Goal: Task Accomplishment & Management: Complete application form

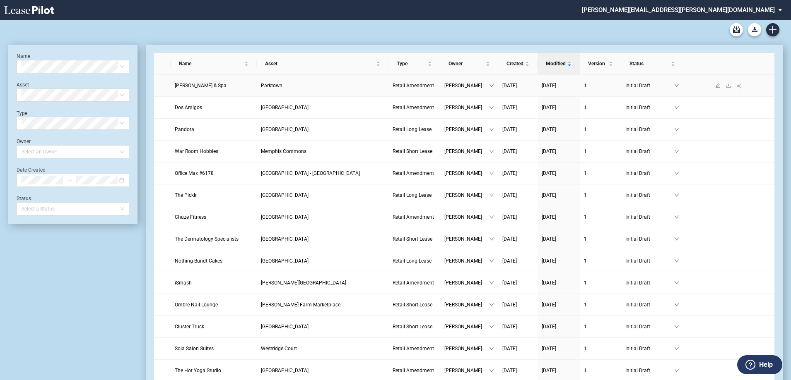
click at [204, 84] on span "[PERSON_NAME] & Spa" at bounding box center [201, 86] width 52 height 6
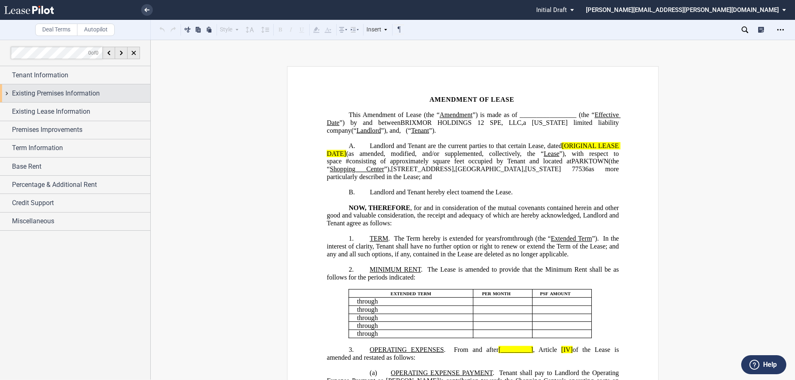
click at [48, 92] on span "Existing Premises Information" at bounding box center [56, 94] width 88 height 10
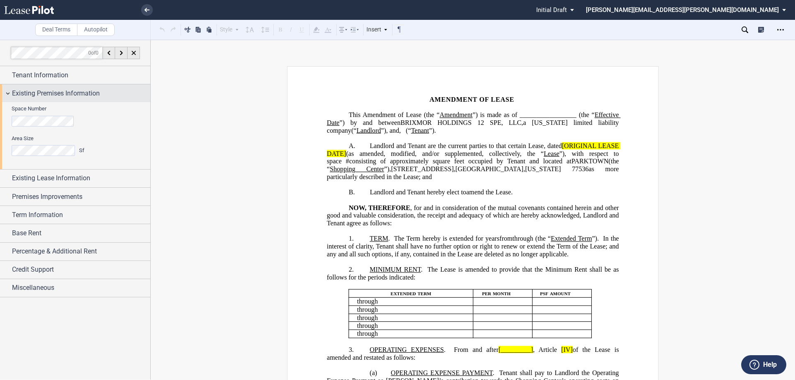
click at [48, 95] on span "Existing Premises Information" at bounding box center [56, 94] width 88 height 10
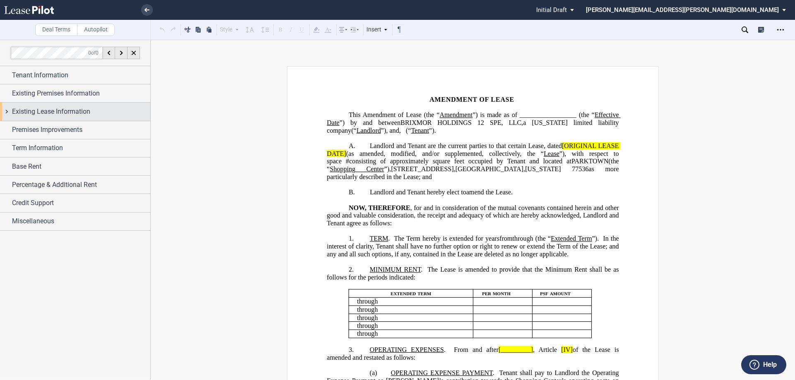
click at [44, 109] on span "Existing Lease Information" at bounding box center [51, 112] width 78 height 10
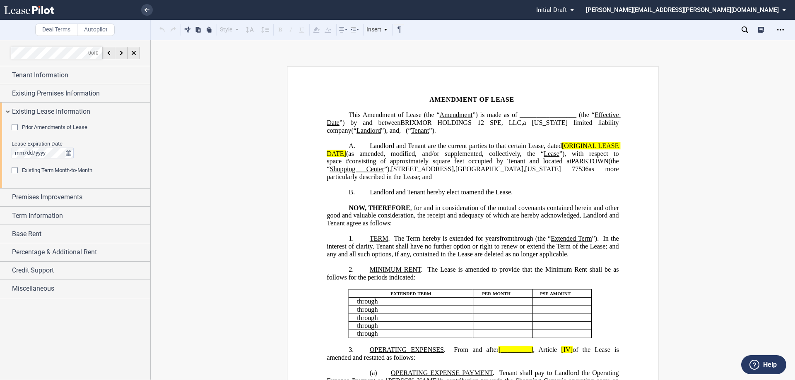
click at [51, 126] on span "Prior Amendments of Lease" at bounding box center [54, 127] width 65 height 6
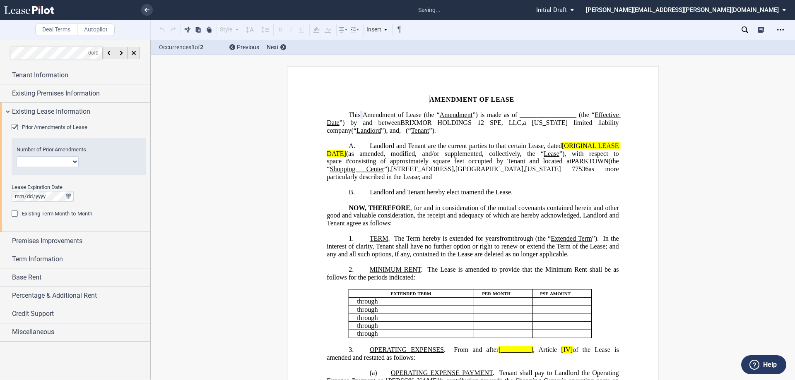
click at [50, 161] on select "1 2 3 4 5 6 7 8 9 10 11 12" at bounding box center [48, 161] width 62 height 11
select select "number:1"
click at [17, 156] on select "1 2 3 4 5 6 7 8 9 10 11 12" at bounding box center [48, 161] width 62 height 11
click at [45, 114] on span "Existing Lease Information" at bounding box center [51, 112] width 78 height 10
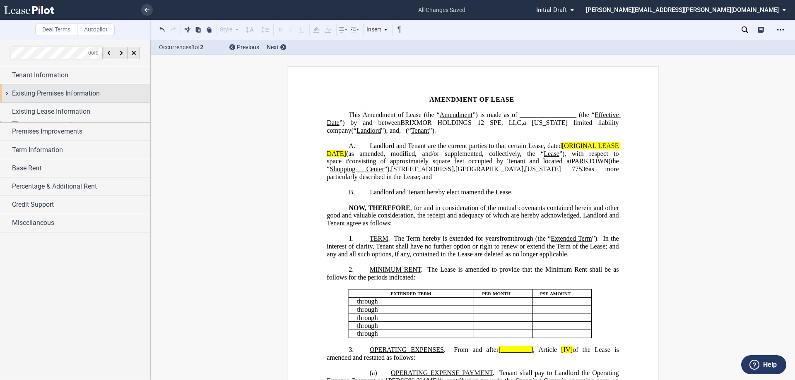
click at [36, 95] on span "Existing Premises Information" at bounding box center [56, 94] width 88 height 10
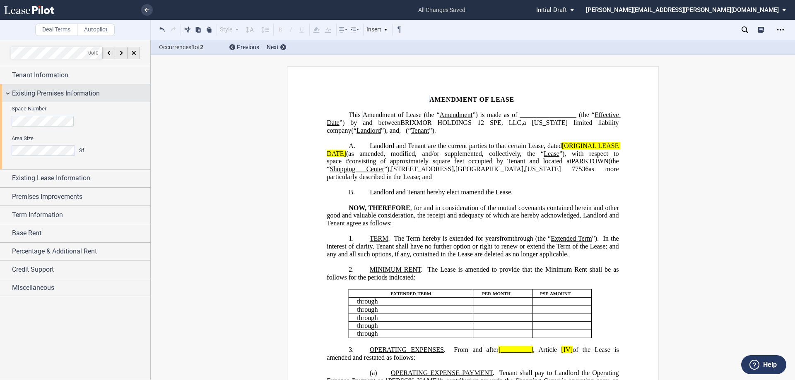
click at [40, 92] on span "Existing Premises Information" at bounding box center [56, 94] width 88 height 10
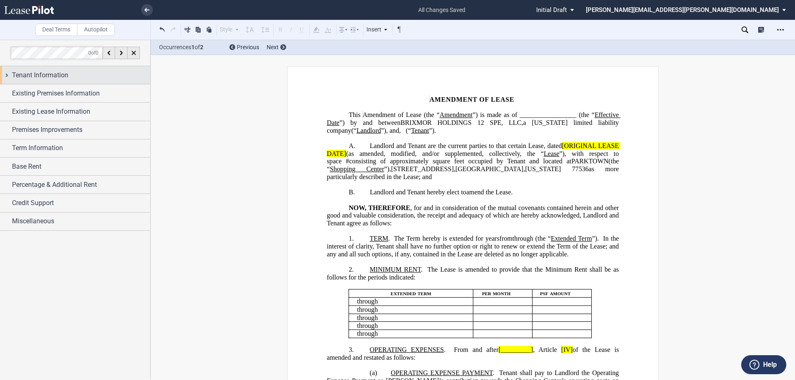
click at [36, 74] on span "Tenant Information" at bounding box center [40, 75] width 56 height 10
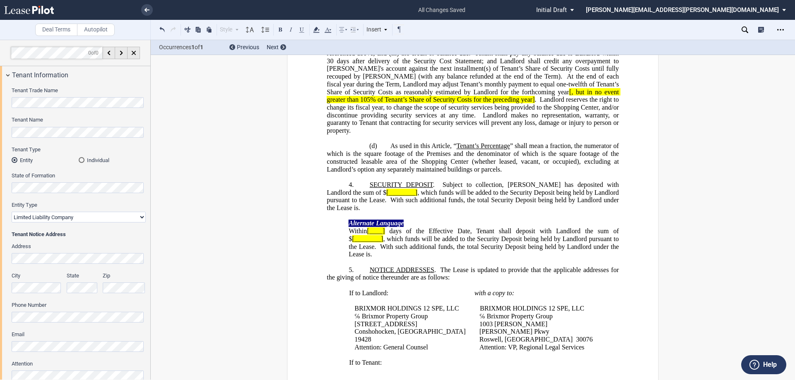
scroll to position [893, 0]
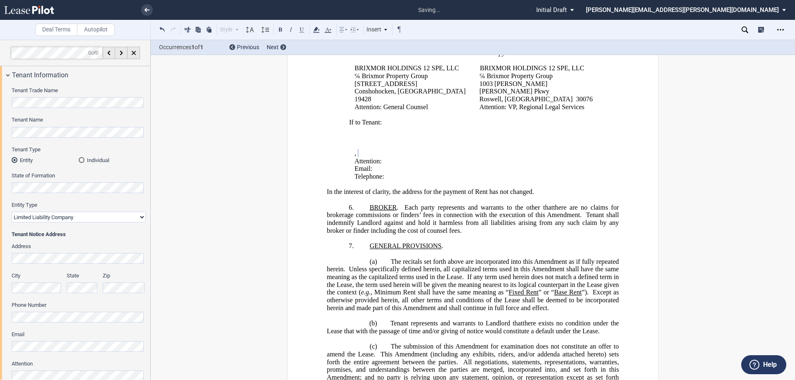
click at [0, 255] on html ".bocls-1{fill:#26354a;fill-rule:evenodd} Loading... × saving... Pending... Pend…" at bounding box center [397, 190] width 795 height 380
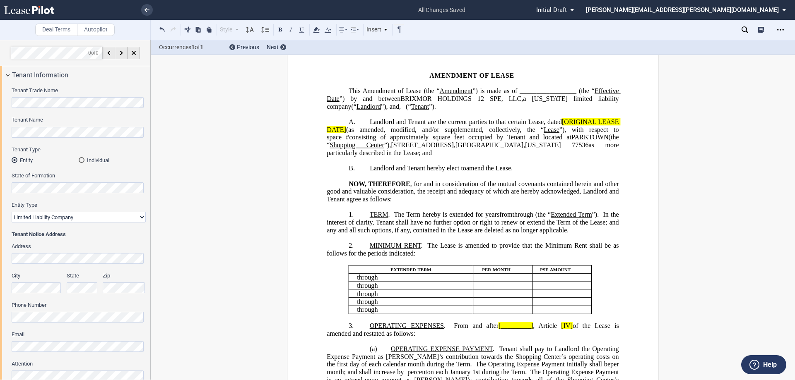
scroll to position [0, 0]
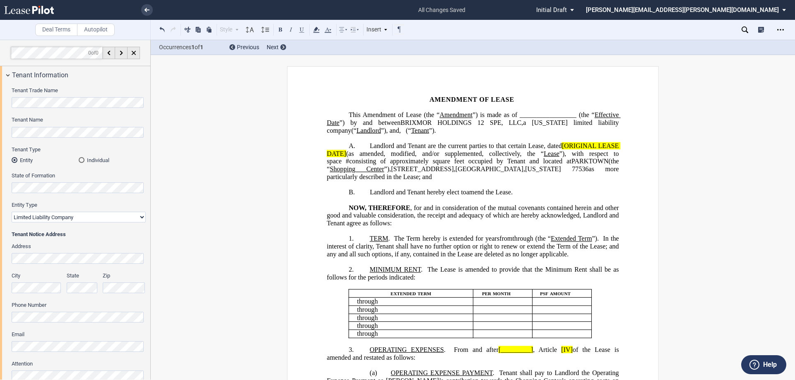
click at [411, 128] on span "(“" at bounding box center [408, 130] width 5 height 7
click at [548, 112] on span "”) is made as of _________________ (the “" at bounding box center [533, 114] width 122 height 7
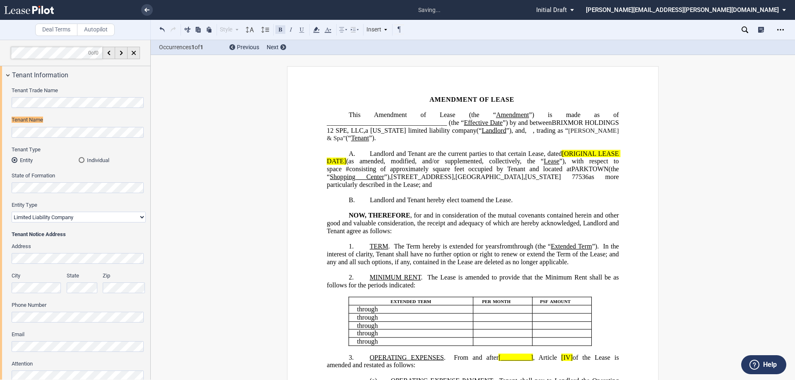
click at [281, 30] on button at bounding box center [280, 29] width 10 height 10
drag, startPoint x: 586, startPoint y: 120, endPoint x: 397, endPoint y: 130, distance: 189.0
click at [397, 130] on span "Amendment of Lease (the “ Amendment ”) is made as of __________________________…" at bounding box center [473, 122] width 293 height 23
click at [279, 28] on button at bounding box center [280, 29] width 10 height 10
click at [525, 130] on span "(“" at bounding box center [527, 130] width 5 height 7
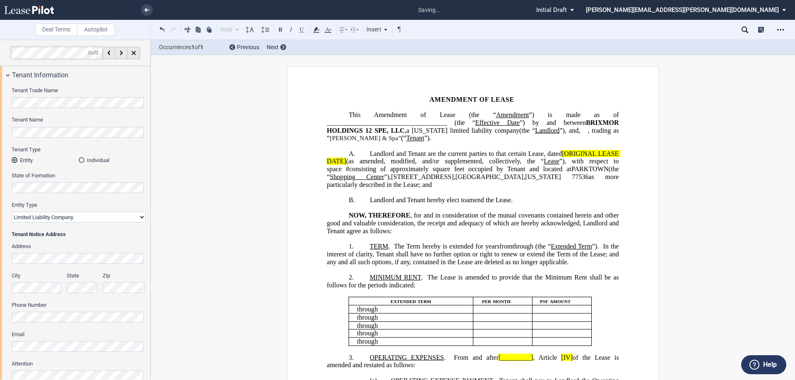
click at [502, 137] on span ", trading as “ Marcel Nails & Spa” (“" at bounding box center [473, 134] width 293 height 15
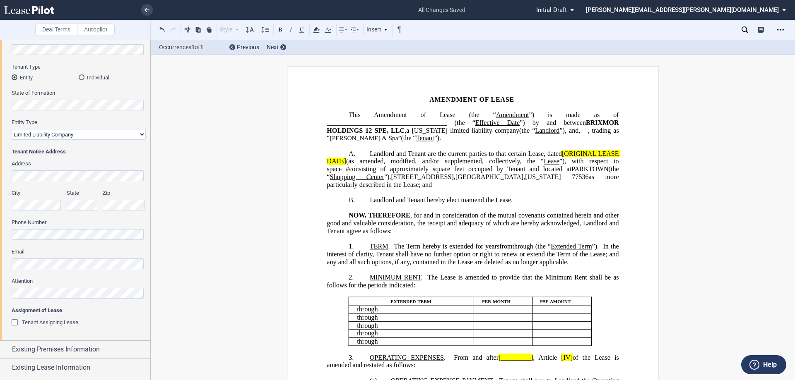
click at [423, 153] on span "Landlord and Tenant are the current parties to that certain Lease, dated" at bounding box center [466, 153] width 192 height 7
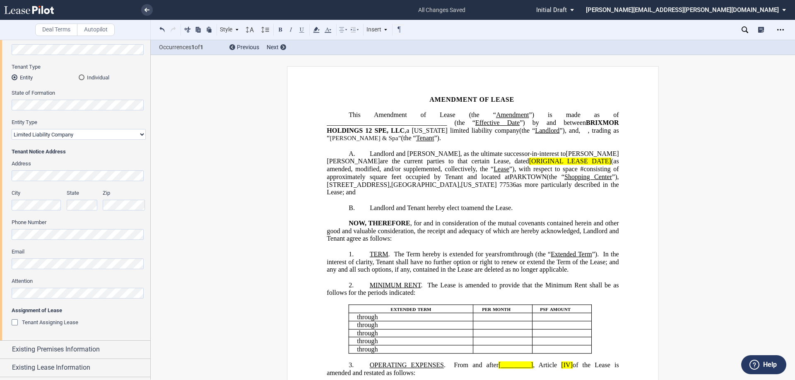
drag, startPoint x: 576, startPoint y: 152, endPoint x: 609, endPoint y: 161, distance: 34.1
click at [576, 152] on span "Landlord and Tenant, as the ultimate successor-in-interest to Tuan Van Cao are …" at bounding box center [473, 157] width 293 height 15
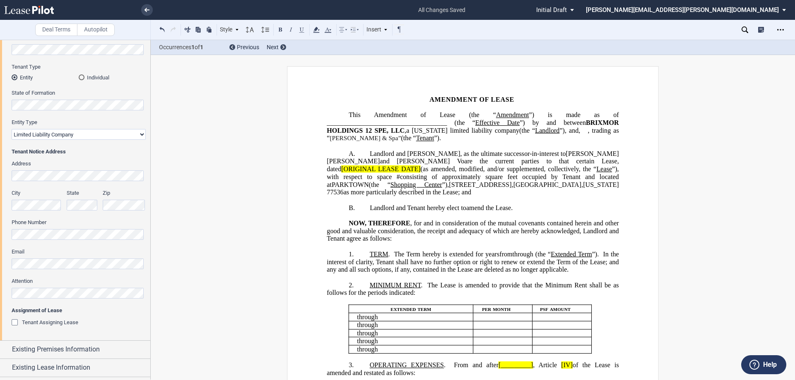
click at [358, 165] on span "Landlord and Tenant, as the ultimate successor-in-interest to Tuan Van Cao and …" at bounding box center [473, 161] width 293 height 23
click at [333, 161] on span "Landlord and Tenant, as the ultimate successor-in-interest to Tuan Van Cao and …" at bounding box center [473, 161] width 293 height 23
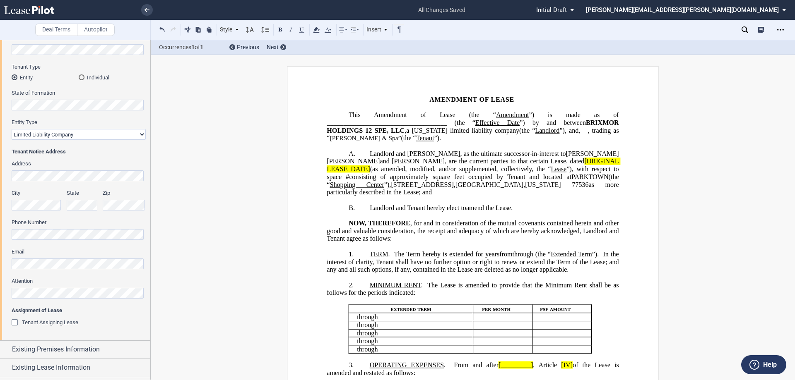
click at [451, 160] on span "Landlord and Tenant, as the ultimate successor-in-interest to Tuan Van Cao and …" at bounding box center [473, 157] width 293 height 15
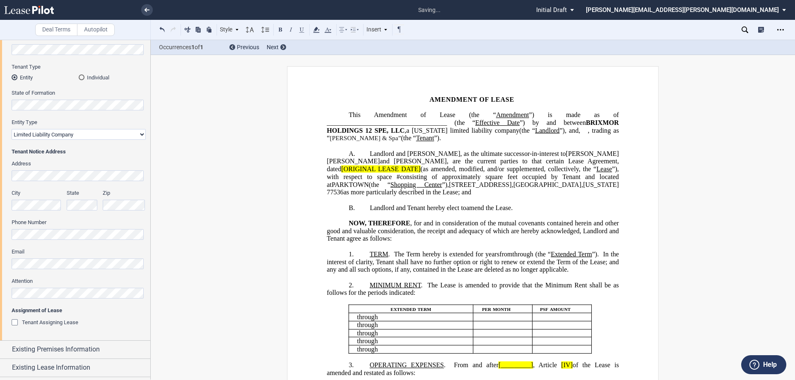
click at [499, 161] on span "Landlord and Tenant, as the ultimate successor-in-interest to Tuan Van Cao and …" at bounding box center [473, 161] width 293 height 23
click at [420, 166] on span "[ORIGINAL LEASE DATE]" at bounding box center [380, 169] width 79 height 7
click at [500, 159] on span "Landlord and Tenant, as the ultimate successor-in-interest to Tuan Van Cao and …" at bounding box center [473, 161] width 293 height 23
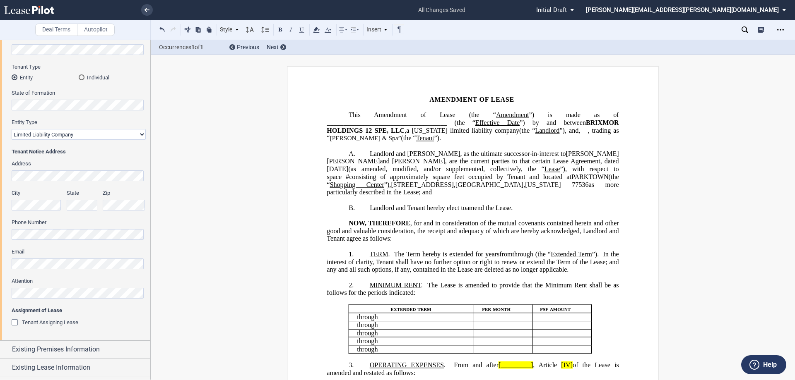
click at [547, 169] on span "”), with respect to space" at bounding box center [473, 173] width 293 height 15
click at [455, 184] on span "Deer Park" at bounding box center [489, 184] width 68 height 7
click at [432, 176] on span "square feet occupied by Tenant and located at" at bounding box center [501, 176] width 139 height 7
click at [479, 178] on span "Demised Premises or “Premises”)" at bounding box center [519, 176] width 93 height 7
drag, startPoint x: 430, startPoint y: 175, endPoint x: 479, endPoint y: 177, distance: 48.5
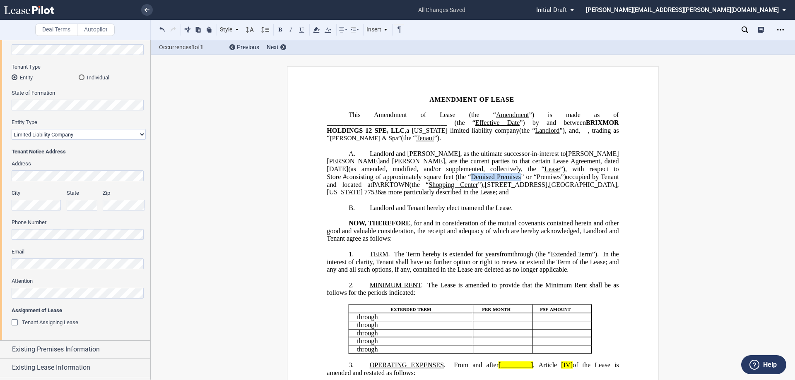
click at [479, 177] on span "Demised Premises” or “Premises”)" at bounding box center [518, 176] width 95 height 7
click at [304, 28] on button at bounding box center [302, 29] width 10 height 10
drag, startPoint x: 495, startPoint y: 176, endPoint x: 518, endPoint y: 176, distance: 23.6
click at [518, 176] on span "Demised Premises ” or “Premises”)" at bounding box center [518, 176] width 95 height 7
click at [301, 28] on button at bounding box center [302, 29] width 10 height 10
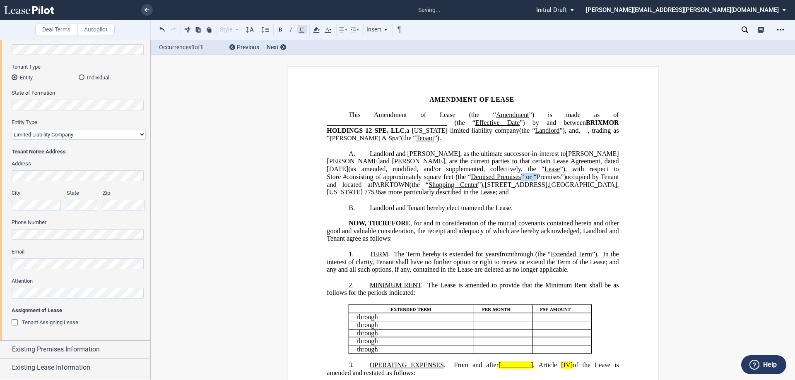
click at [301, 28] on button at bounding box center [302, 29] width 10 height 10
click at [364, 207] on p "B. Landlord and Tenant hereby elect to revive and amend the Lease." at bounding box center [473, 208] width 292 height 8
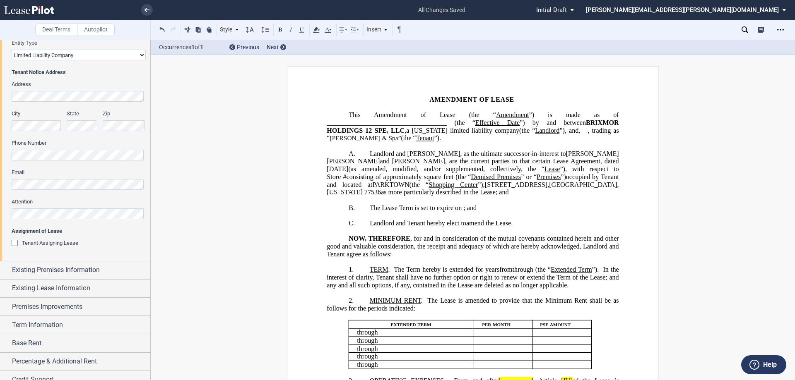
scroll to position [24, 0]
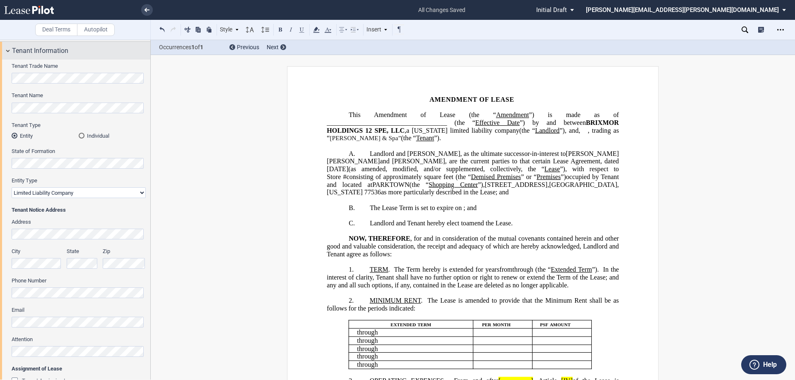
click at [19, 47] on span "Tenant Information" at bounding box center [40, 51] width 56 height 10
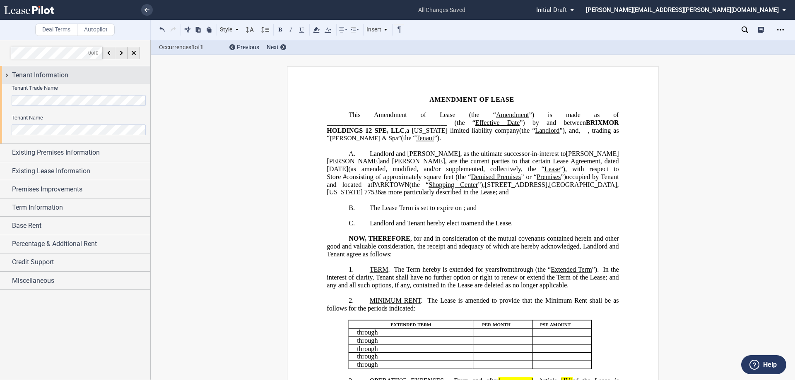
scroll to position [0, 0]
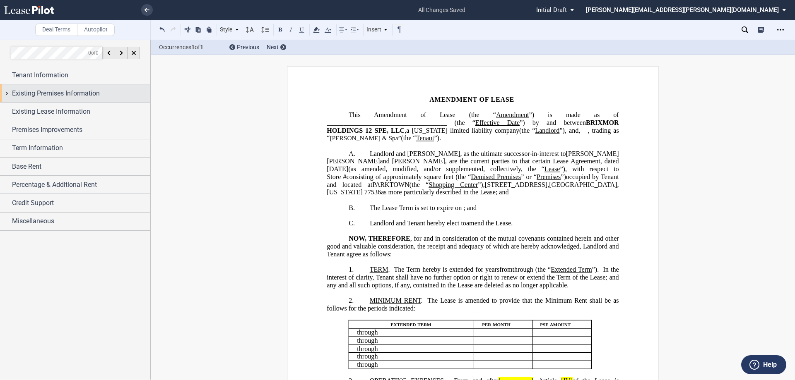
click at [38, 95] on span "Existing Premises Information" at bounding box center [56, 94] width 88 height 10
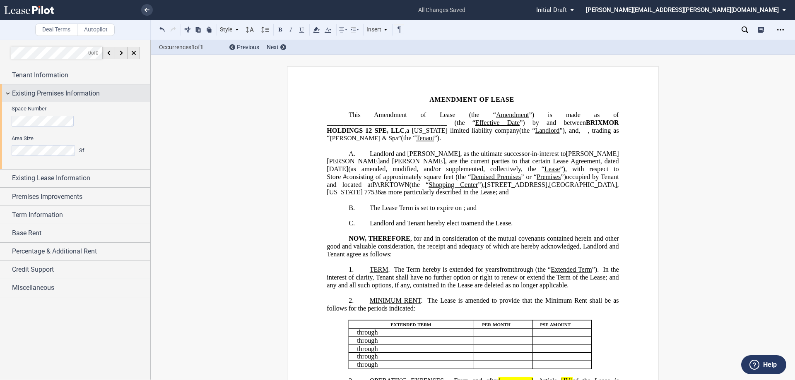
click at [38, 95] on span "Existing Premises Information" at bounding box center [56, 94] width 88 height 10
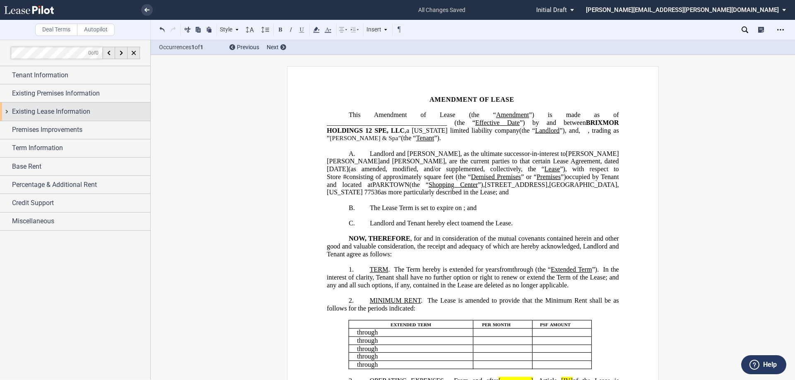
click at [46, 107] on span "Existing Lease Information" at bounding box center [51, 112] width 78 height 10
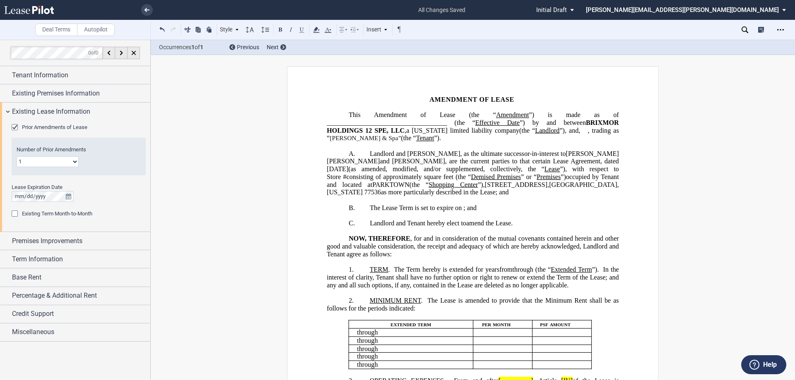
click at [462, 209] on span "﻿The Lease Term is set to expire on ; and" at bounding box center [423, 207] width 107 height 7
click at [365, 271] on p "1. TERM . The Term hereby is extended for [_______] years ﻿ ﻿ ﻿ ﻿ year s ﻿ ﻿ mo…" at bounding box center [473, 277] width 292 height 23
drag, startPoint x: 405, startPoint y: 277, endPoint x: 469, endPoint y: 285, distance: 64.2
click at [467, 278] on span "(the “ Extended Term ”). In the interest of clarity, Tenant shall have no furth…" at bounding box center [473, 277] width 293 height 23
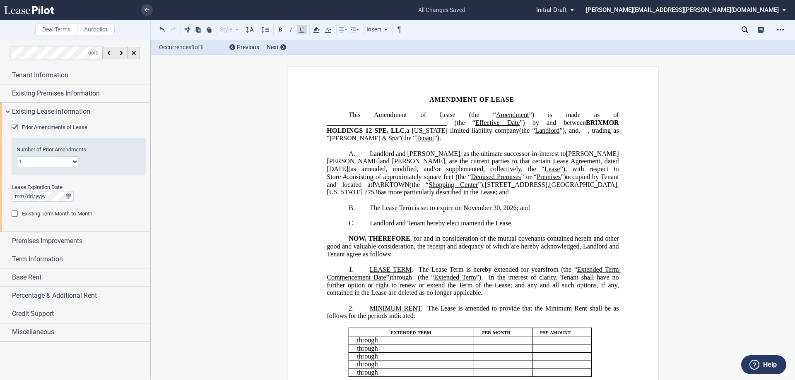
click at [488, 279] on span at bounding box center [486, 277] width 6 height 7
drag, startPoint x: 588, startPoint y: 284, endPoint x: 603, endPoint y: 286, distance: 15.0
click at [603, 286] on span "In the interest of clarity, Tenant shall have no further option or right to ren…" at bounding box center [473, 285] width 293 height 23
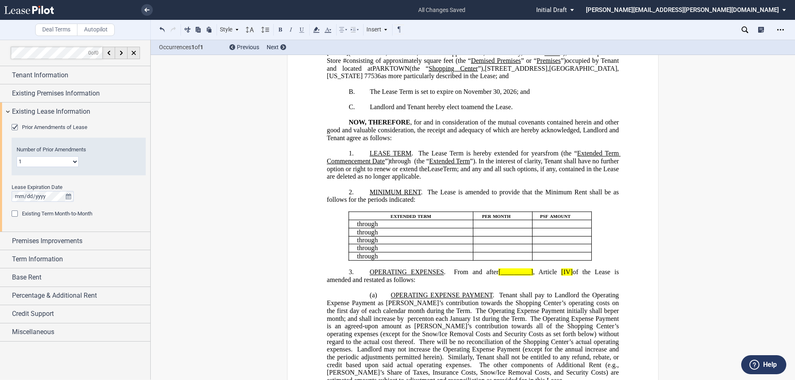
scroll to position [124, 0]
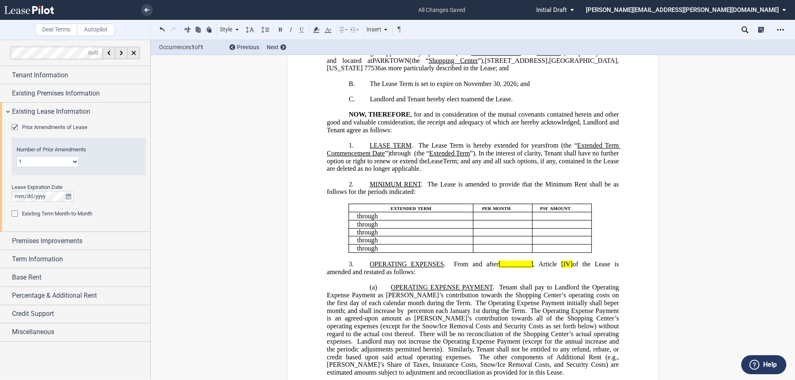
click at [402, 183] on span "MINIMUM RENT" at bounding box center [395, 183] width 51 height 7
click at [604, 182] on span "The Lease is amended to provide that the Minimum Rent shall be as follows for t…" at bounding box center [473, 187] width 293 height 15
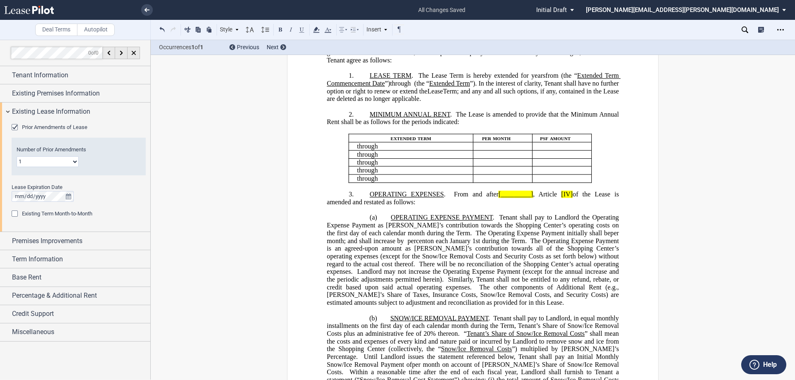
scroll to position [207, 0]
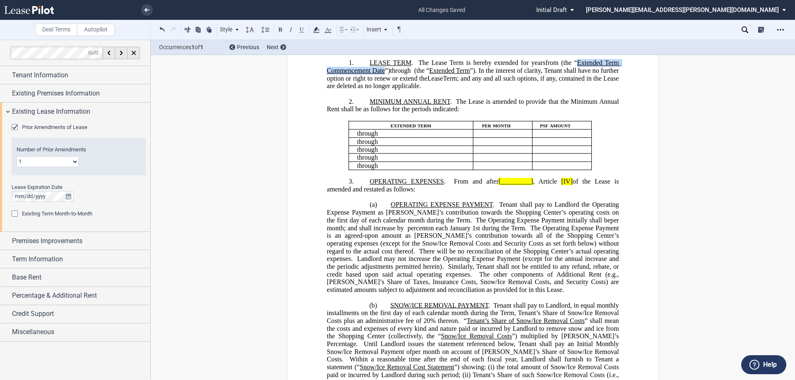
drag, startPoint x: 342, startPoint y: 70, endPoint x: 445, endPoint y: 70, distance: 103.1
click at [445, 70] on span "(the “ Extended Term Commencement Date ”)" at bounding box center [473, 66] width 293 height 15
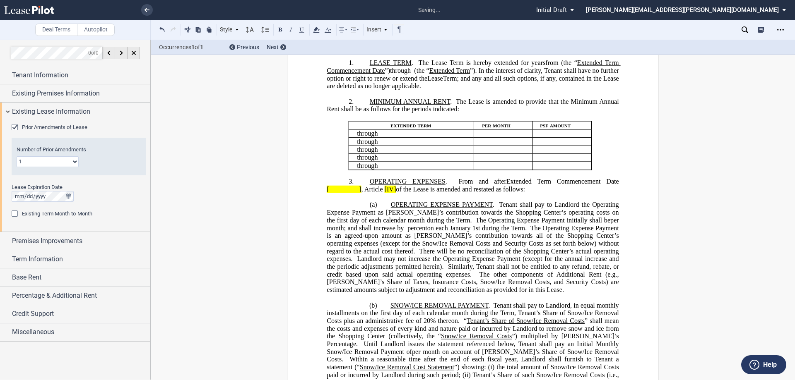
click at [506, 185] on span "Extended Term Commencement Date" at bounding box center [562, 181] width 113 height 7
click at [361, 193] on span ", Article" at bounding box center [372, 189] width 22 height 7
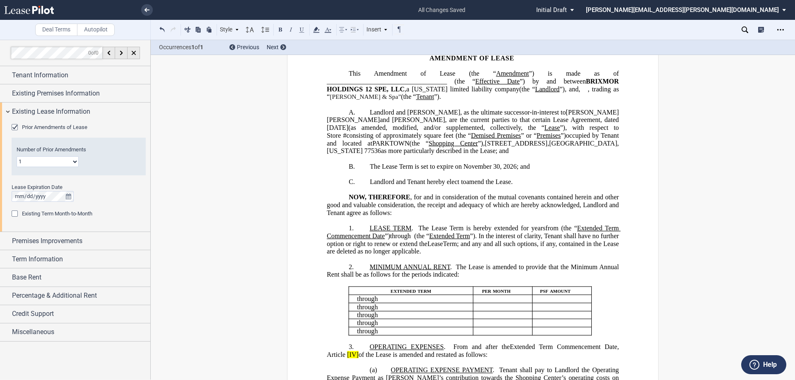
scroll to position [0, 0]
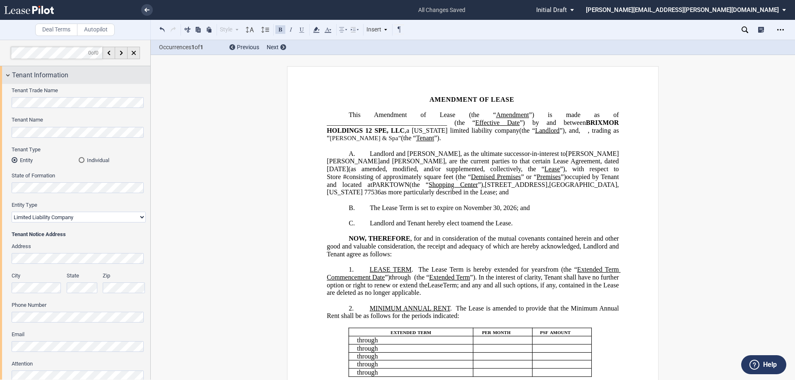
click at [48, 76] on span "Tenant Information" at bounding box center [40, 75] width 56 height 10
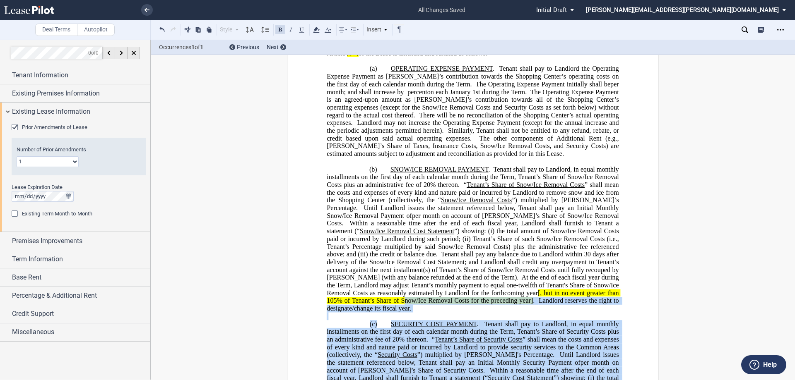
scroll to position [347, 0]
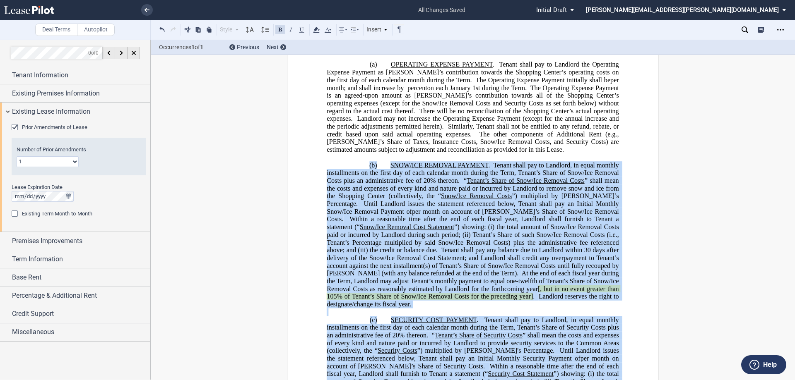
drag, startPoint x: 481, startPoint y: 315, endPoint x: 359, endPoint y: 202, distance: 165.8
click at [359, 202] on div "﻿ !!SET_LEVEL_1!! !!ARTICLE_LEVEL_2!! 3. OPERATING EXPENSES . From and after th…" at bounding box center [473, 274] width 292 height 488
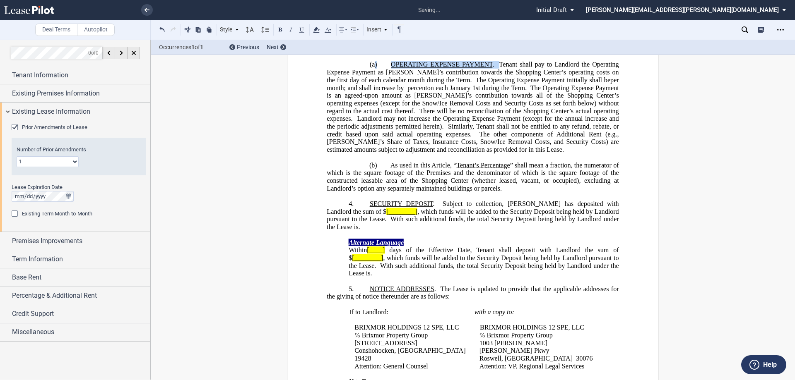
drag, startPoint x: 497, startPoint y: 102, endPoint x: 374, endPoint y: 101, distance: 123.4
click at [374, 101] on p "(a) OPERATING EXPENSE PAYMENT . Tenant shall pay to Landlord the Operating Expe…" at bounding box center [473, 107] width 292 height 93
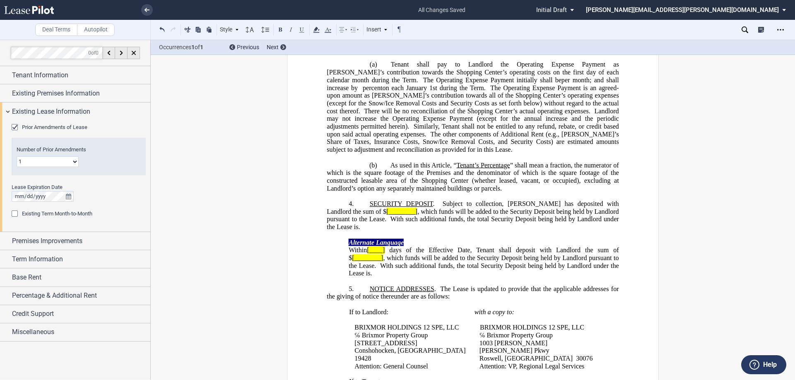
click at [408, 45] on span "OPERATING EXPENSES" at bounding box center [407, 41] width 74 height 7
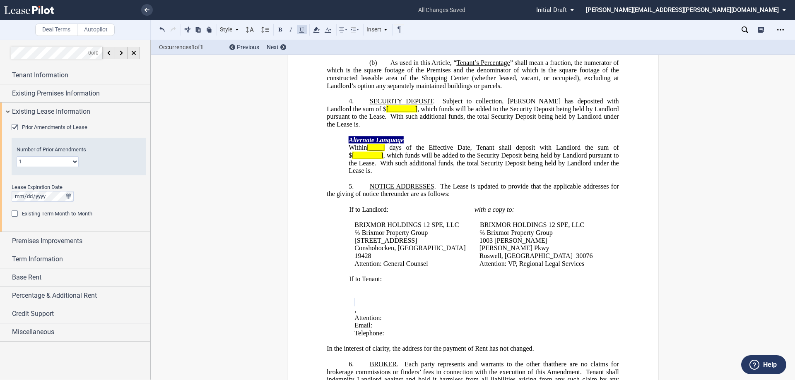
scroll to position [471, 0]
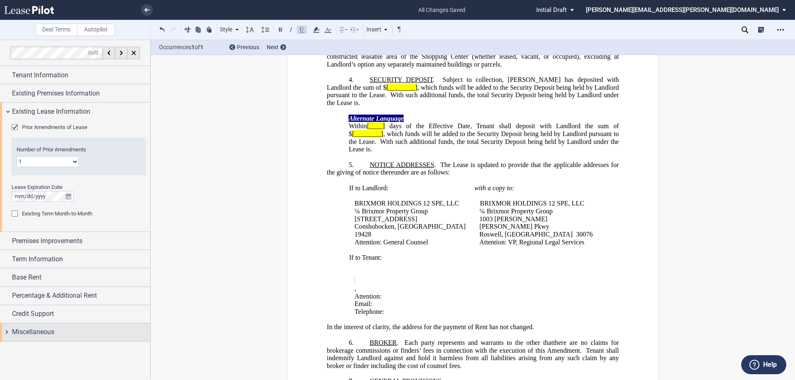
click at [33, 334] on span "Miscellaneous" at bounding box center [33, 332] width 42 height 10
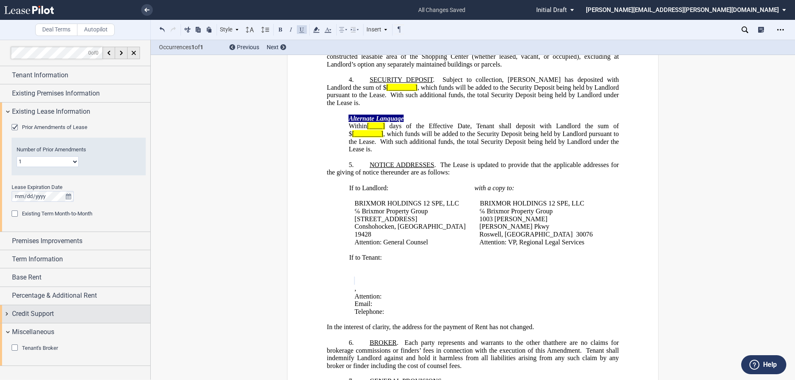
drag, startPoint x: 38, startPoint y: 328, endPoint x: 32, endPoint y: 320, distance: 9.2
click at [38, 329] on span "Miscellaneous" at bounding box center [33, 332] width 42 height 10
click at [31, 314] on span "Credit Support" at bounding box center [33, 314] width 42 height 10
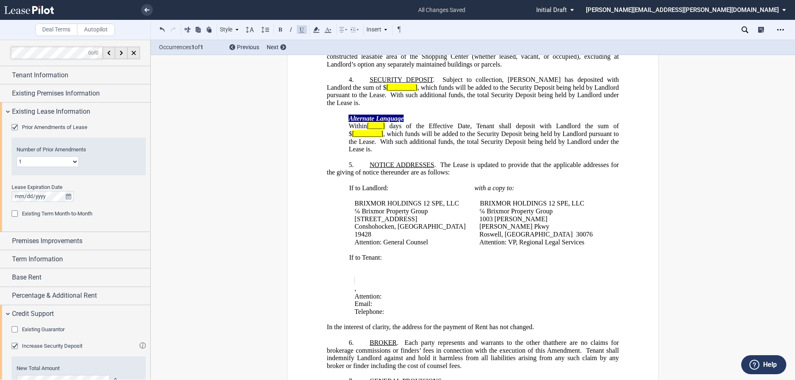
click at [35, 348] on span "Increase Security Deposit" at bounding box center [52, 346] width 60 height 6
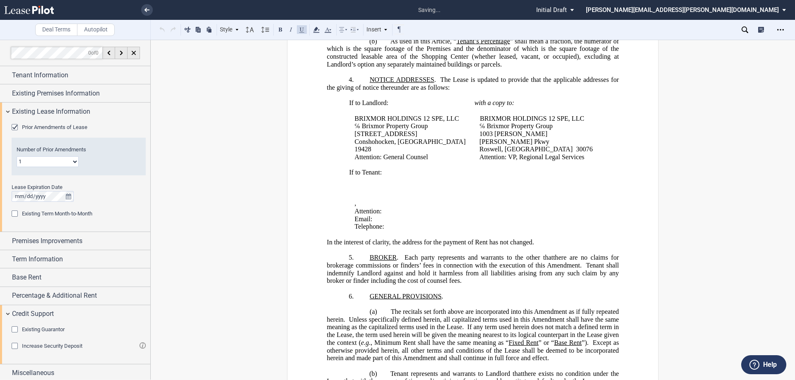
click at [36, 328] on span "Existing Guarantor" at bounding box center [43, 330] width 43 height 6
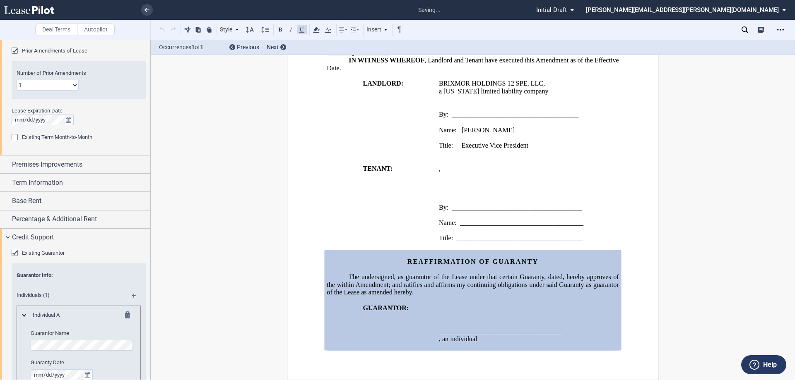
scroll to position [124, 0]
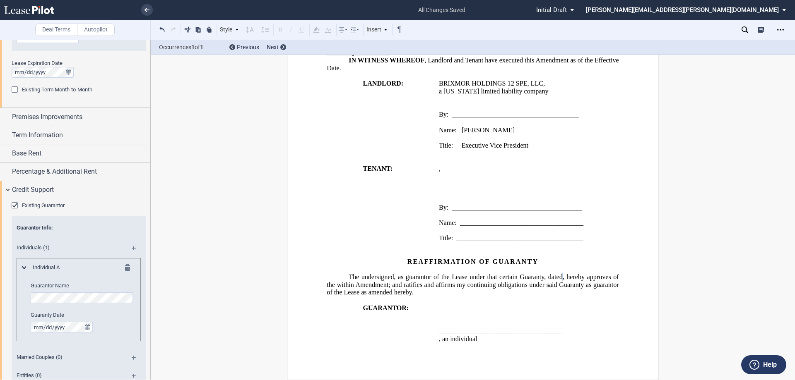
drag, startPoint x: 404, startPoint y: 279, endPoint x: 419, endPoint y: 287, distance: 16.7
click at [404, 279] on span "The undersigned, as guarantor of the Lease under that certain Guaranty, dated" at bounding box center [456, 277] width 214 height 7
click at [361, 293] on span ", hereby approves of the within Amendment; and ratifies and affirms my continui…" at bounding box center [473, 285] width 293 height 23
click at [481, 293] on p "The undersigned, as Guarantor of the Lease under that certain Guaranty, dated ﻿…" at bounding box center [473, 285] width 292 height 23
click at [477, 340] on span ", an individual" at bounding box center [458, 338] width 38 height 7
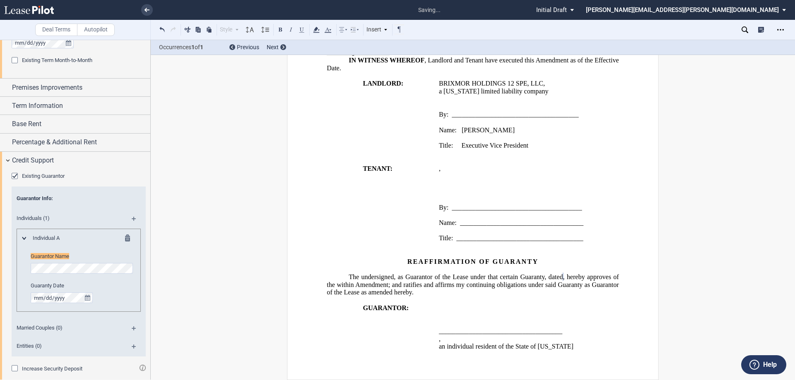
scroll to position [179, 0]
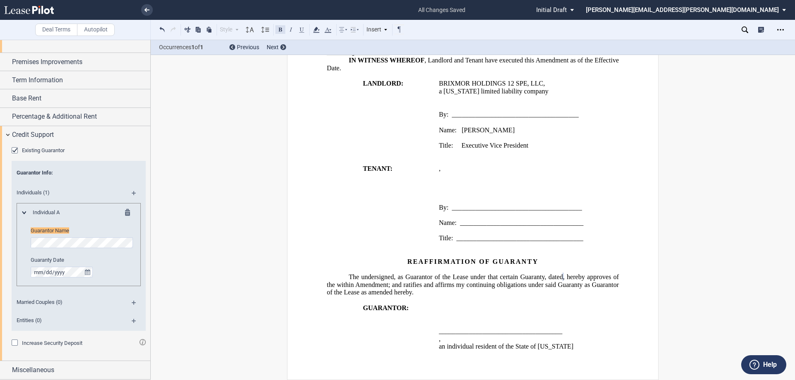
click at [279, 26] on button at bounding box center [280, 29] width 10 height 10
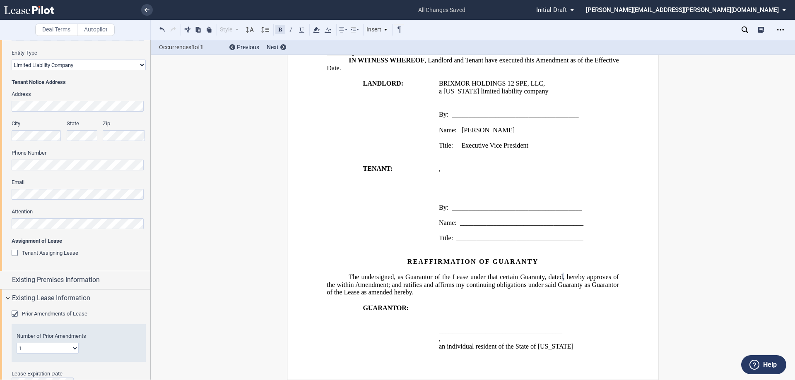
scroll to position [0, 0]
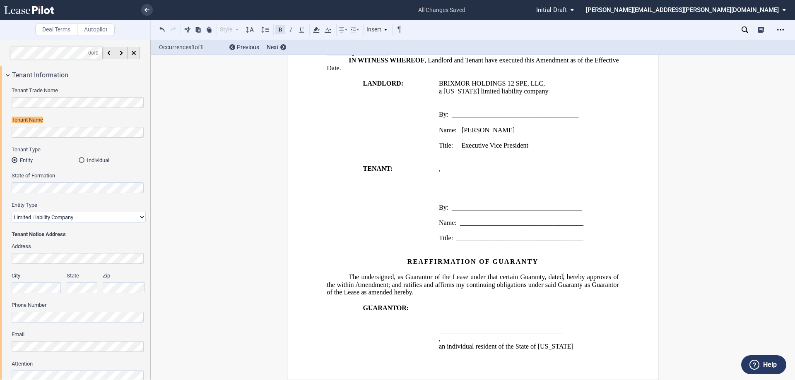
click at [281, 29] on button at bounding box center [280, 29] width 10 height 10
click at [471, 85] on span "BRIXMOR HOLDINGS 12 SPE, LLC" at bounding box center [491, 83] width 104 height 7
drag, startPoint x: 541, startPoint y: 80, endPoint x: 438, endPoint y: 84, distance: 103.1
click at [439, 84] on span "BRIXMOR HOLDINGS 12 SPE, LLC" at bounding box center [491, 83] width 104 height 7
click at [277, 24] on div "Style Normal 8pt 9pt 10pt 10.5pt 11pt 12pt 14pt 16pt Normal 1 1.15 1.5 2 3 No C…" at bounding box center [399, 30] width 497 height 20
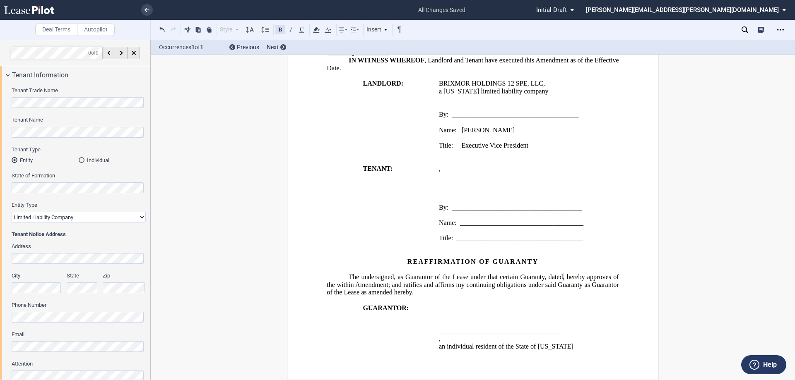
click at [278, 29] on button at bounding box center [280, 29] width 10 height 10
drag, startPoint x: 484, startPoint y: 153, endPoint x: 481, endPoint y: 149, distance: 5.6
click at [484, 153] on p "﻿" at bounding box center [529, 154] width 180 height 8
drag, startPoint x: 460, startPoint y: 145, endPoint x: 530, endPoint y: 145, distance: 70.0
click at [530, 145] on p "Title: Executive Vice President" at bounding box center [529, 146] width 180 height 8
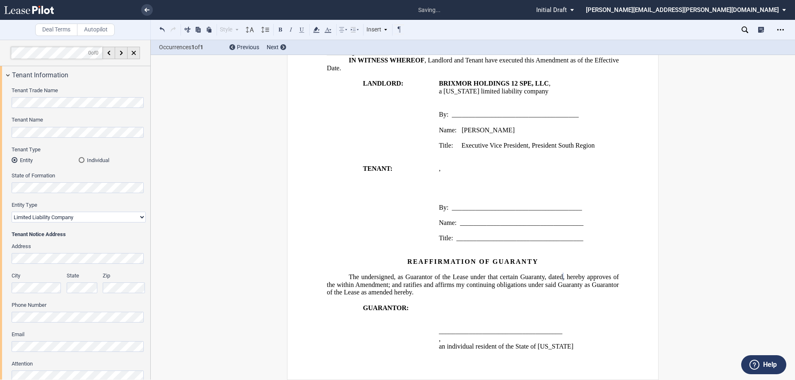
click at [486, 137] on p "﻿" at bounding box center [529, 138] width 180 height 8
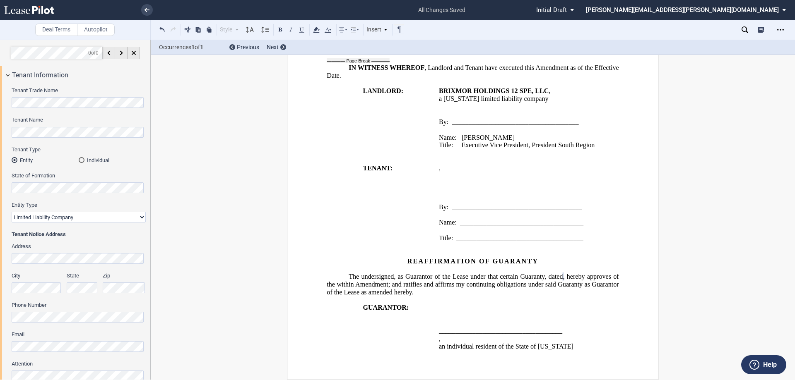
scroll to position [1003, 0]
click at [461, 112] on p at bounding box center [529, 115] width 180 height 8
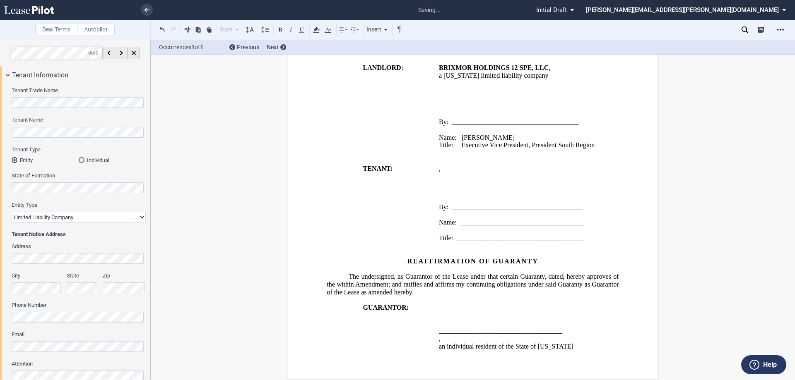
click at [441, 196] on p "﻿" at bounding box center [529, 192] width 180 height 8
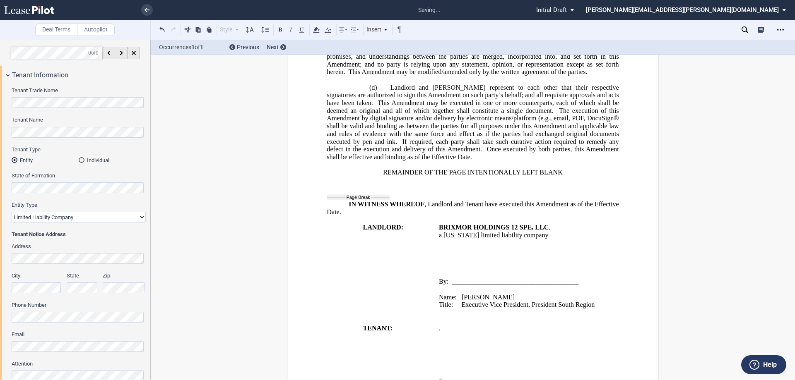
scroll to position [834, 0]
click at [376, 170] on p "﻿" at bounding box center [473, 166] width 292 height 8
click at [371, 178] on p "REMAINDER OF THE PAGE INTENTIONALLY LEFT BLANK" at bounding box center [473, 174] width 292 height 8
click at [571, 178] on p "[REMAINDER OF THE PAGE INTENTIONALLY LEFT BLANK" at bounding box center [473, 174] width 292 height 8
drag, startPoint x: 565, startPoint y: 202, endPoint x: 366, endPoint y: 203, distance: 199.5
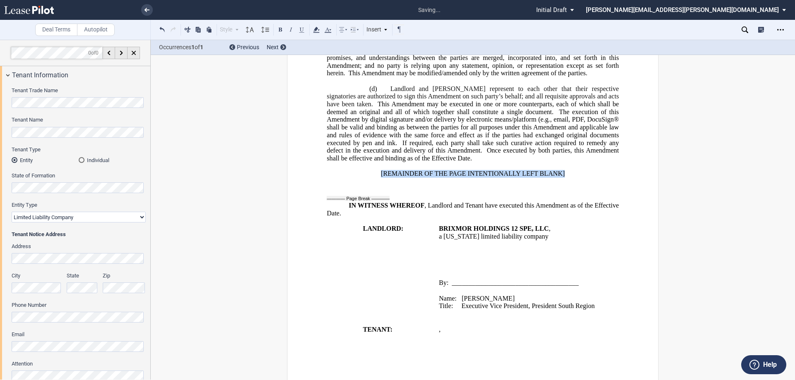
click at [366, 178] on p "[REMAINDER OF THE PAGE INTENTIONALLY LEFT BLANK]" at bounding box center [473, 174] width 292 height 8
click at [281, 29] on button at bounding box center [280, 29] width 10 height 10
click at [455, 162] on span "Once executed by both parties, this Amendment shall be effective and binding as…" at bounding box center [473, 154] width 293 height 15
click at [354, 154] on span "If required, each party shall take such curative action required to remedy any …" at bounding box center [473, 146] width 293 height 15
click at [347, 115] on span "This Amendment may be executed in one or more counterparts, each of which shall…" at bounding box center [473, 108] width 293 height 15
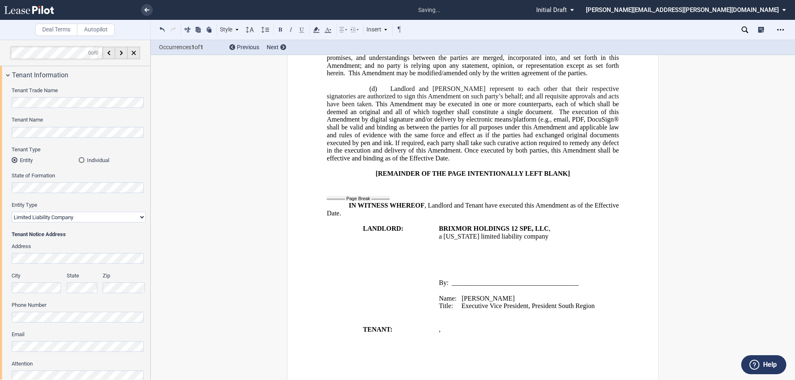
click at [516, 123] on span "The execution of this Amendment by digital signature and/or delivery by electro…" at bounding box center [473, 115] width 293 height 15
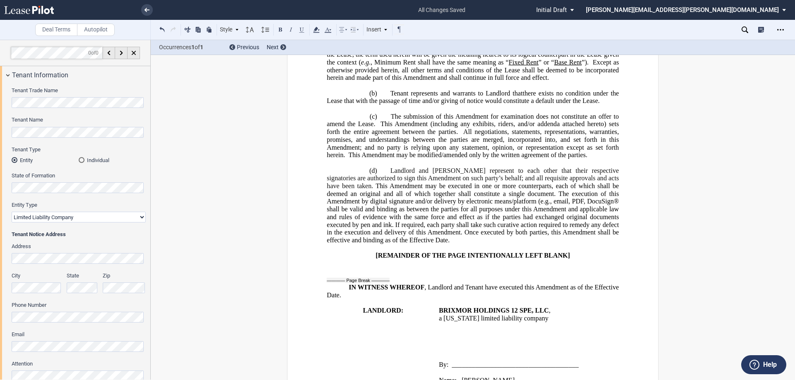
scroll to position [751, 0]
click at [348, 160] on span "This Amendment may be modified/amended only by the written agreement of the par…" at bounding box center [467, 155] width 239 height 7
click at [462, 160] on span "All negotiations, statements, representations, warranties, promises, and unders…" at bounding box center [473, 144] width 293 height 31
click at [378, 136] on span "This Amendment (including any exhibits, riders, and/or addenda attached hereto)…" at bounding box center [473, 128] width 293 height 15
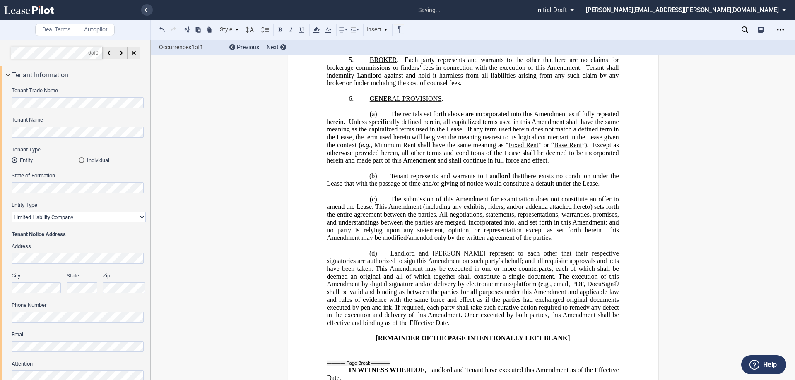
scroll to position [669, 0]
click at [592, 165] on span "Except as otherwise provided herein, all other terms and conditions of the Leas…" at bounding box center [473, 153] width 293 height 23
drag, startPoint x: 373, startPoint y: 176, endPoint x: 414, endPoint y: 176, distance: 41.4
click at [414, 150] on span "., Minimum Rent shall have the same meaning as “" at bounding box center [439, 145] width 141 height 7
click at [402, 150] on span "., Minimum Rent shall have the same meaning as “" at bounding box center [439, 145] width 138 height 7
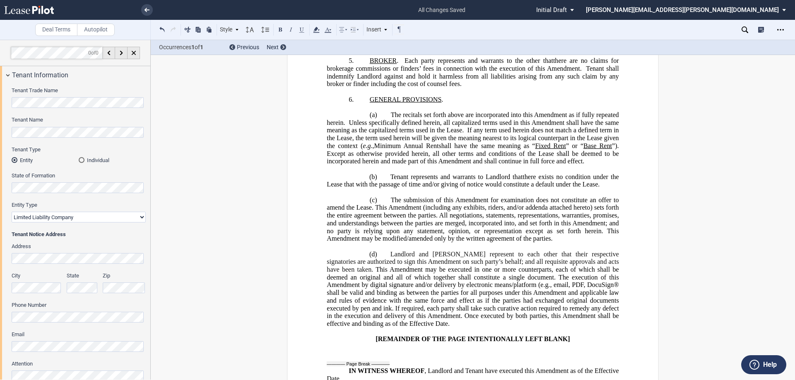
click at [532, 150] on span "., Minimum Annual Rent shall have the same meaning as “" at bounding box center [453, 145] width 164 height 7
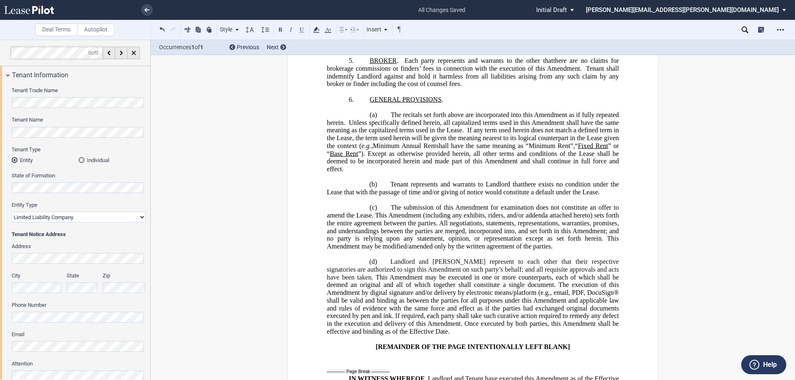
click at [608, 157] on span "” or “" at bounding box center [473, 149] width 293 height 15
drag, startPoint x: 524, startPoint y: 174, endPoint x: 565, endPoint y: 174, distance: 41.0
click at [565, 150] on span "Minimum Rent”," at bounding box center [550, 145] width 46 height 7
click at [301, 28] on button at bounding box center [302, 29] width 10 height 10
click at [584, 88] on span "Tenant shall indemnify Landlord against and hold it harmless from all liabiliti…" at bounding box center [473, 76] width 293 height 23
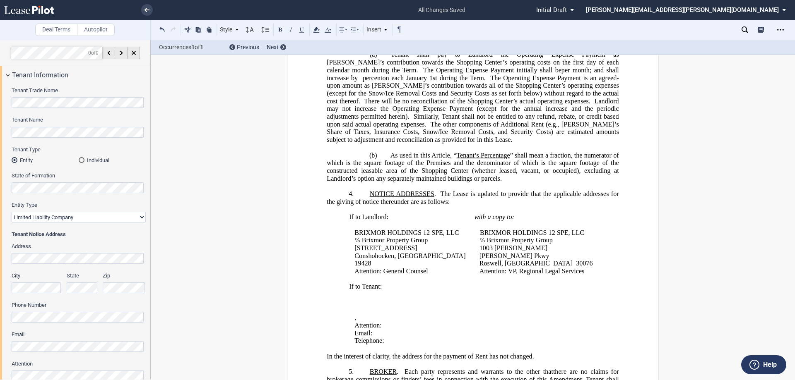
scroll to position [337, 0]
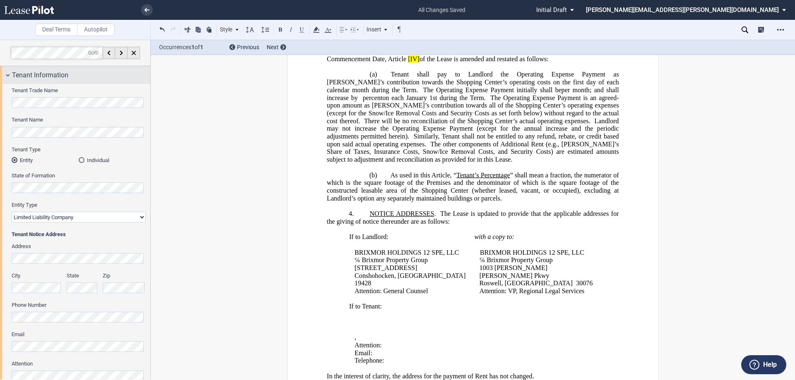
click at [45, 71] on span "Tenant Information" at bounding box center [40, 75] width 56 height 10
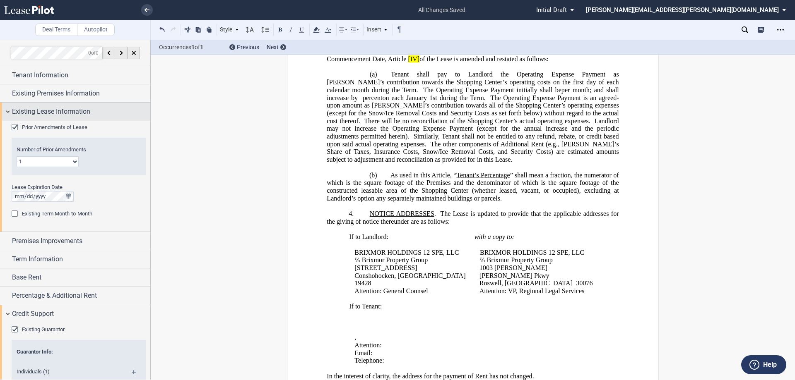
click at [44, 112] on span "Existing Lease Information" at bounding box center [51, 112] width 78 height 10
